Goal: Book appointment/travel/reservation

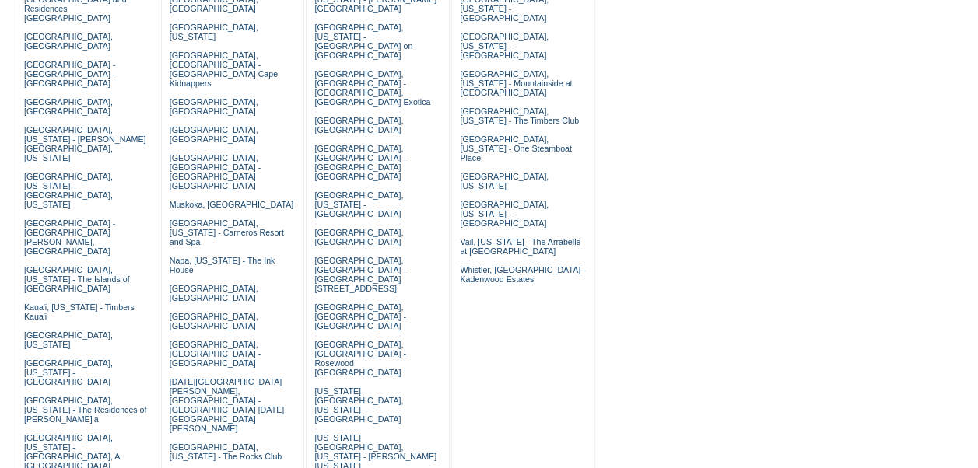
scroll to position [324, 0]
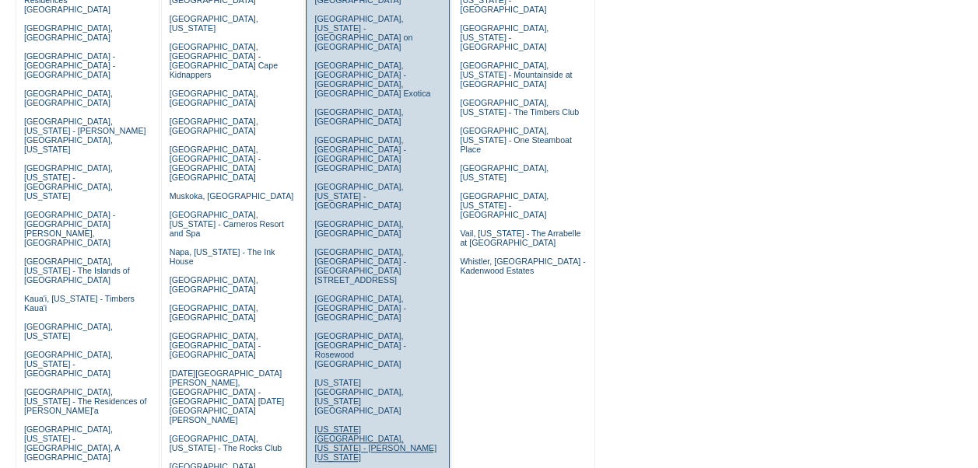
click at [362, 425] on link "[US_STATE][GEOGRAPHIC_DATA], [US_STATE] - [PERSON_NAME] [US_STATE]" at bounding box center [375, 443] width 122 height 37
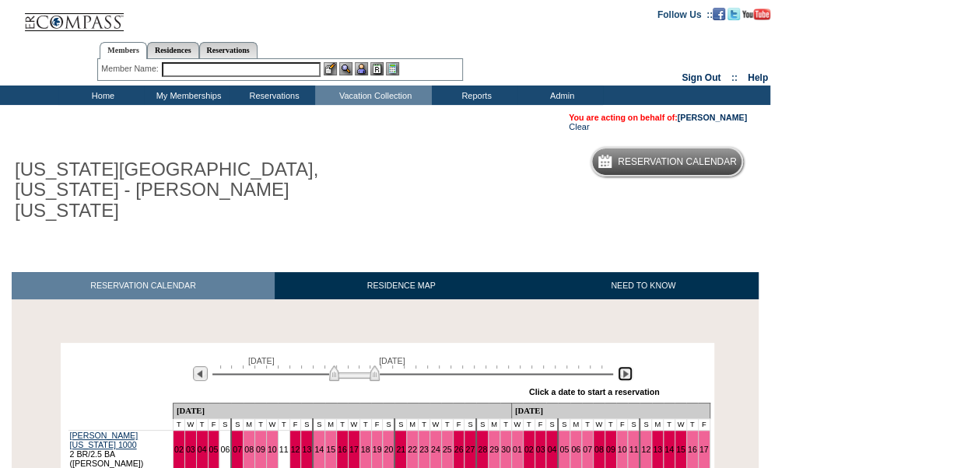
click at [627, 366] on img at bounding box center [625, 373] width 15 height 15
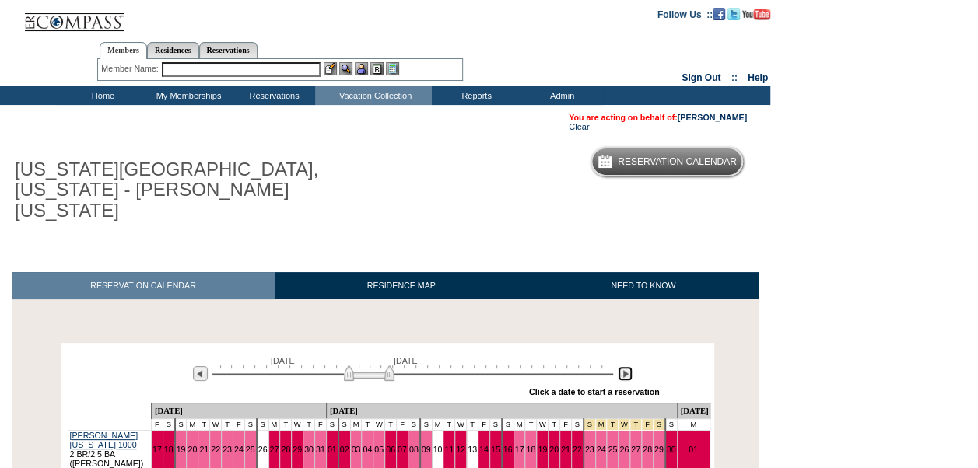
click at [627, 366] on img at bounding box center [625, 373] width 15 height 15
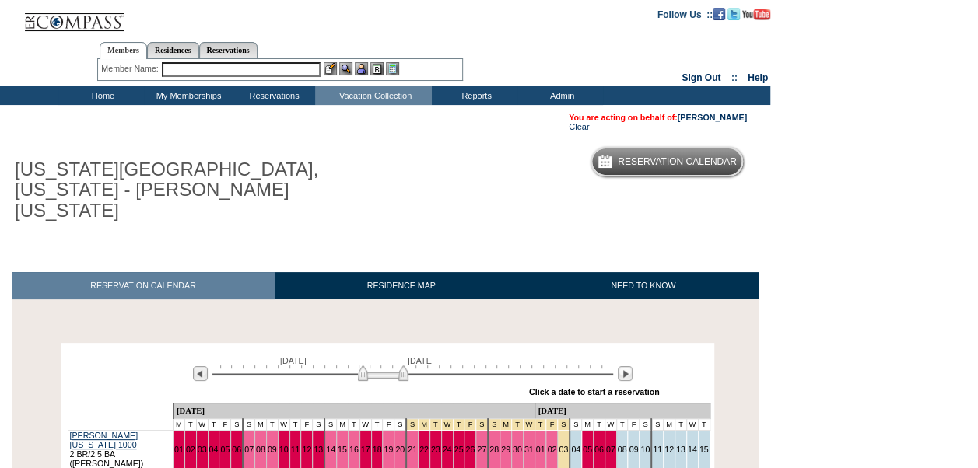
click at [257, 65] on input "text" at bounding box center [241, 69] width 159 height 15
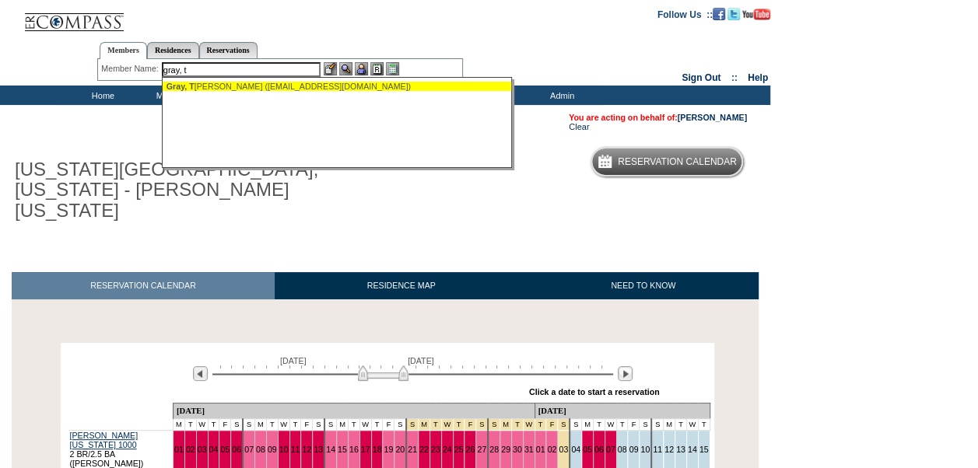
click at [241, 86] on div "Gray, T racey (tracey12@me.com)" at bounding box center [337, 86] width 342 height 9
type input "Gray, Tracey (tracey12@me.com)"
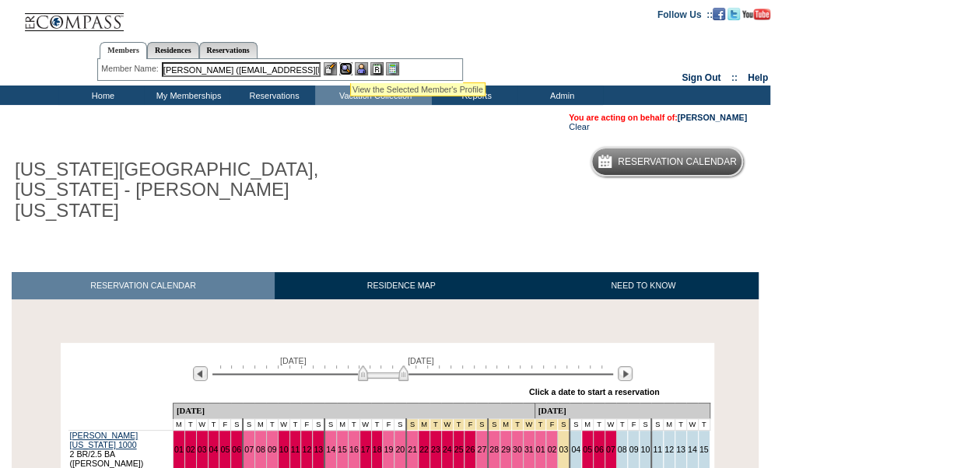
click at [350, 63] on img at bounding box center [345, 68] width 13 height 13
